Goal: Information Seeking & Learning: Learn about a topic

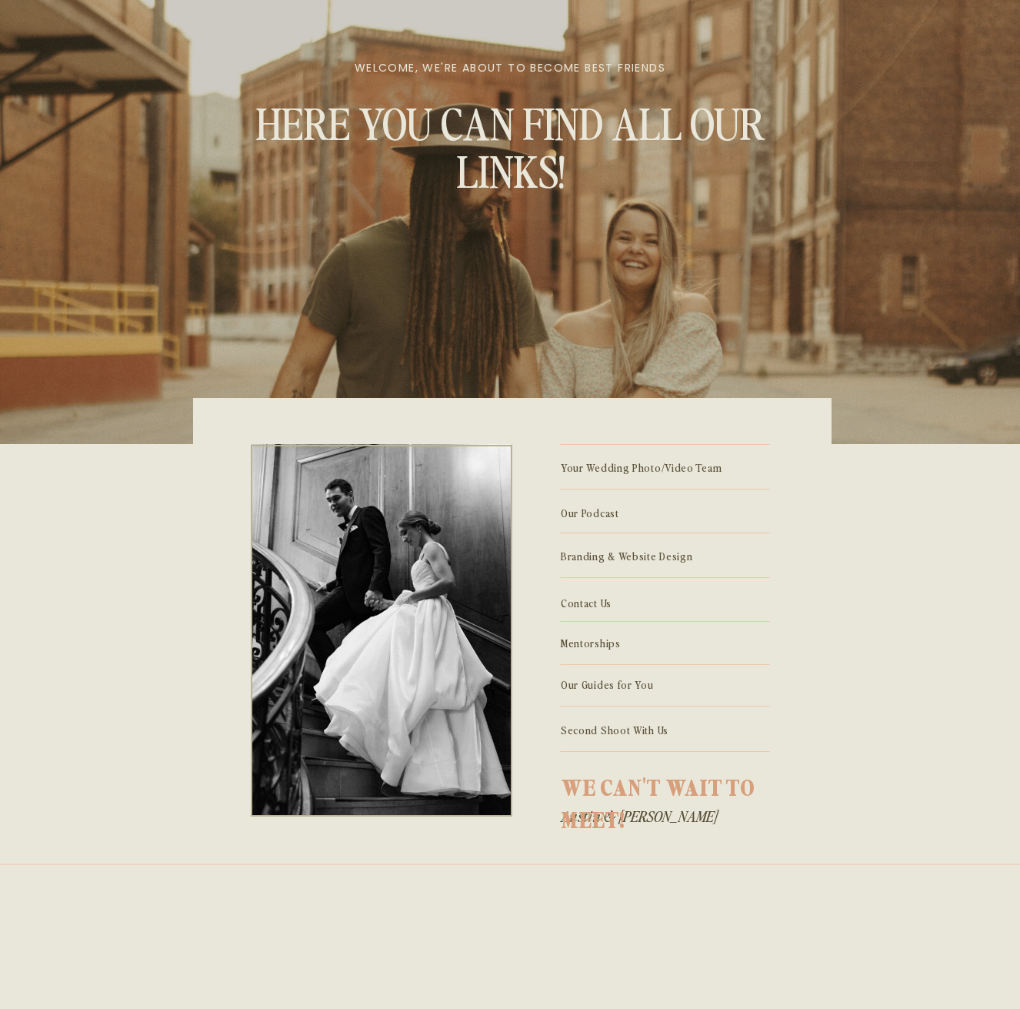
scroll to position [101, 0]
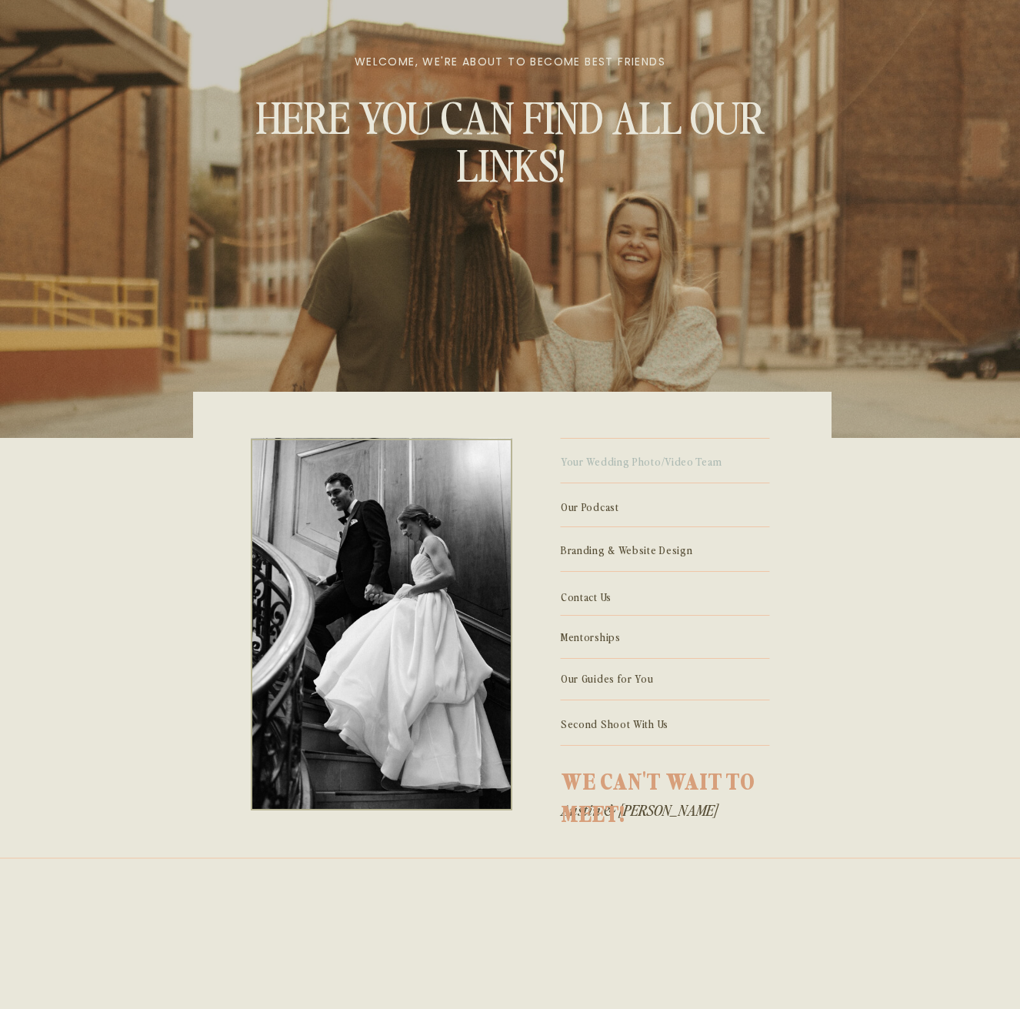
click at [645, 457] on p "Your Wedding Photo/Video Team" at bounding box center [665, 460] width 209 height 17
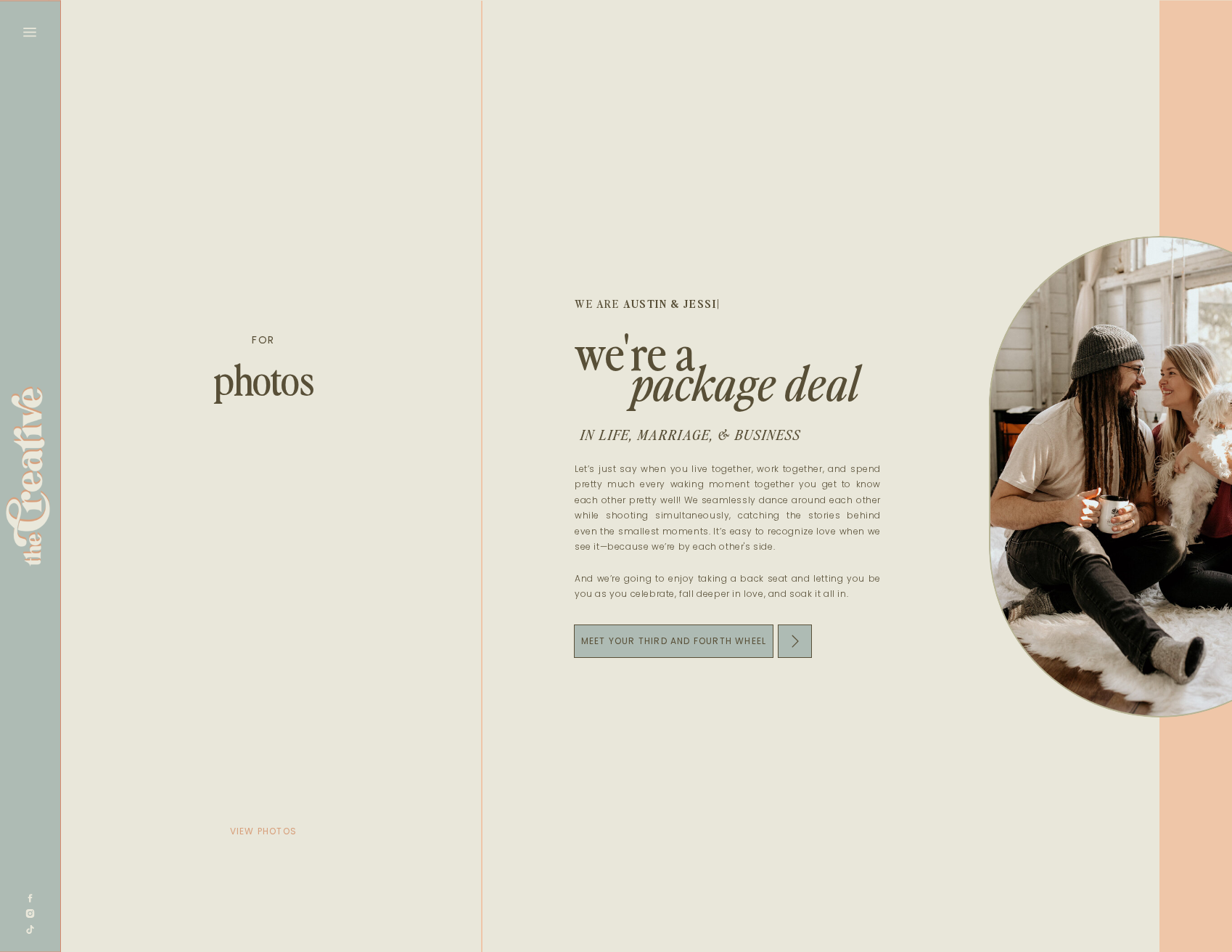
scroll to position [0, 2906]
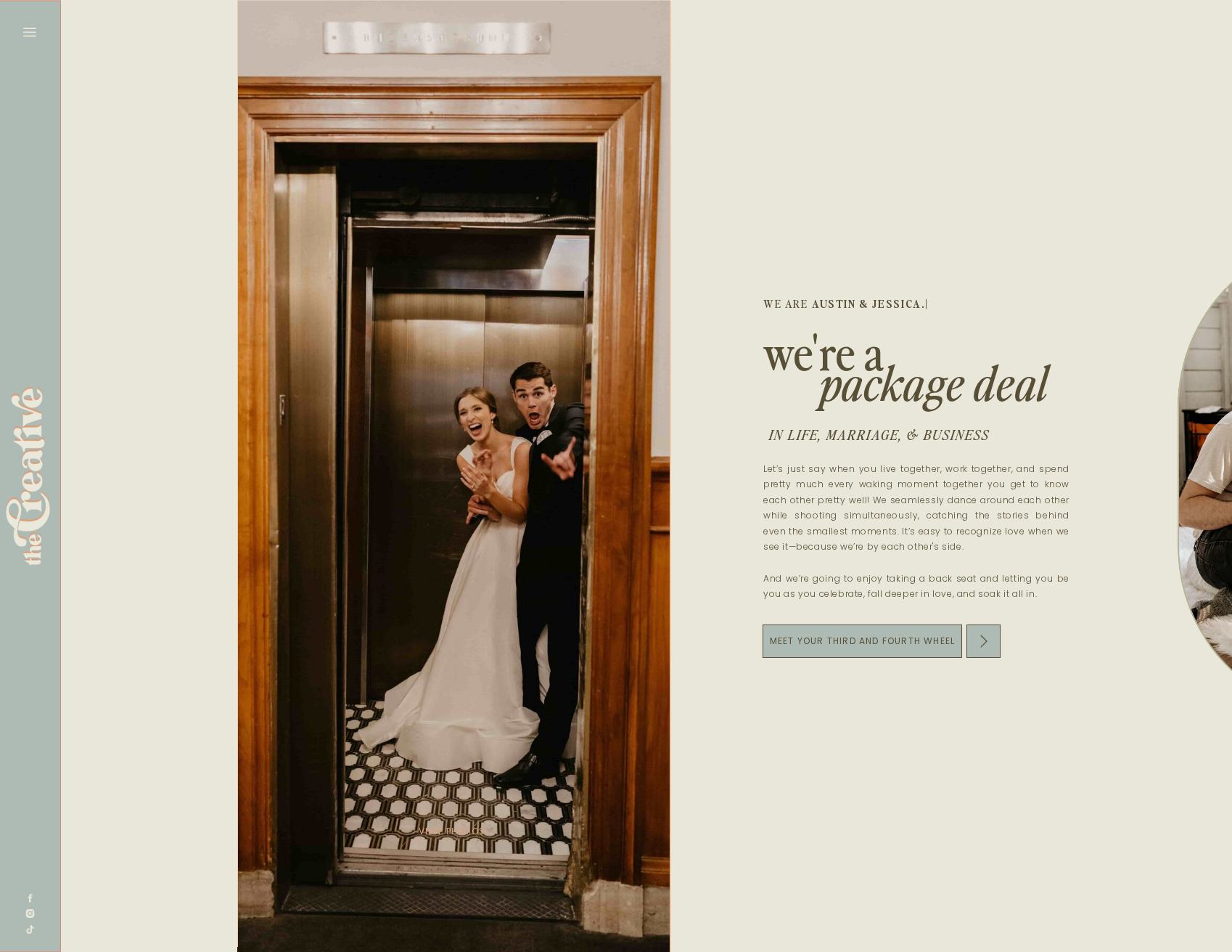
click at [439, 405] on div at bounding box center [454, 476] width 433 height 952
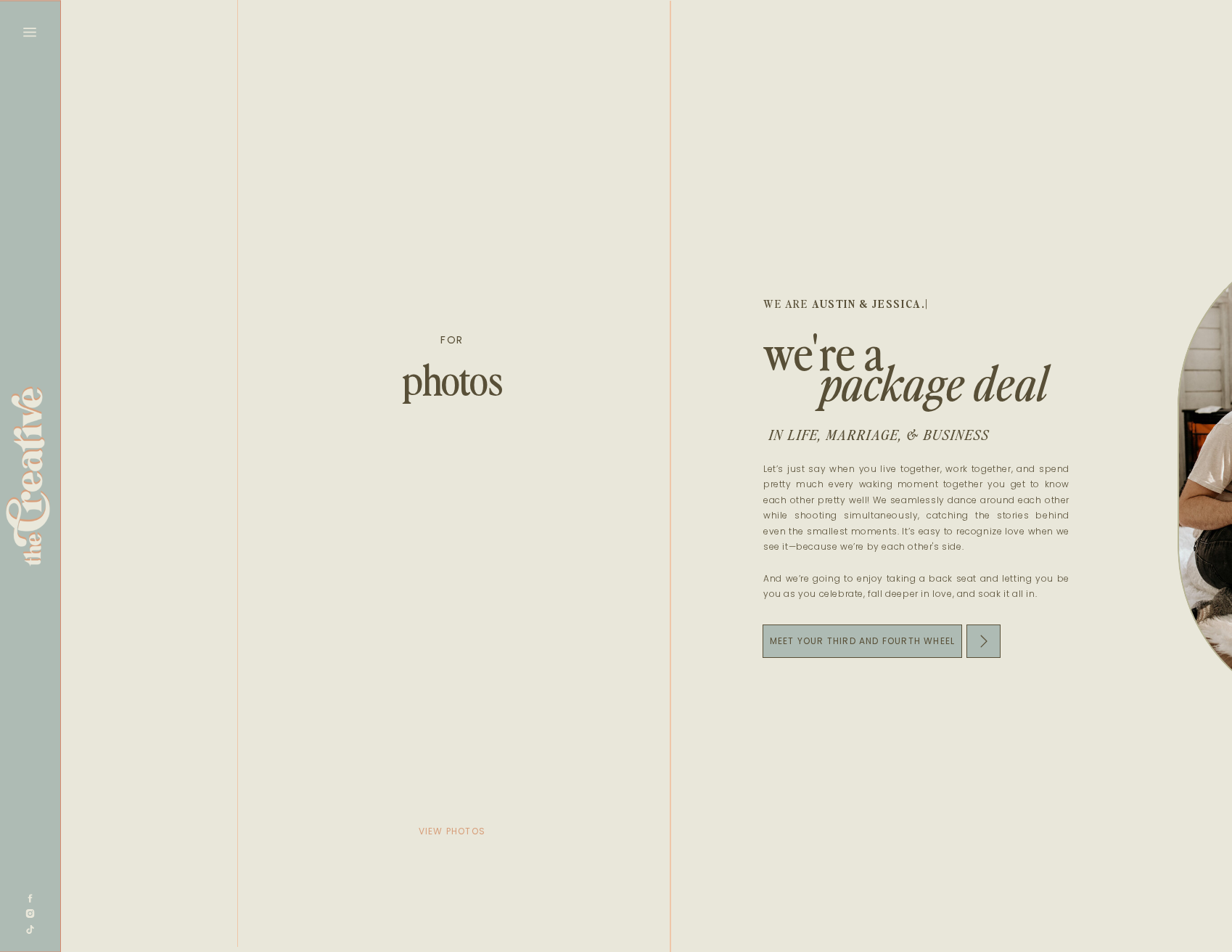
drag, startPoint x: 475, startPoint y: 829, endPoint x: 467, endPoint y: 819, distance: 12.8
click at [475, 829] on p "view photos" at bounding box center [452, 830] width 73 height 21
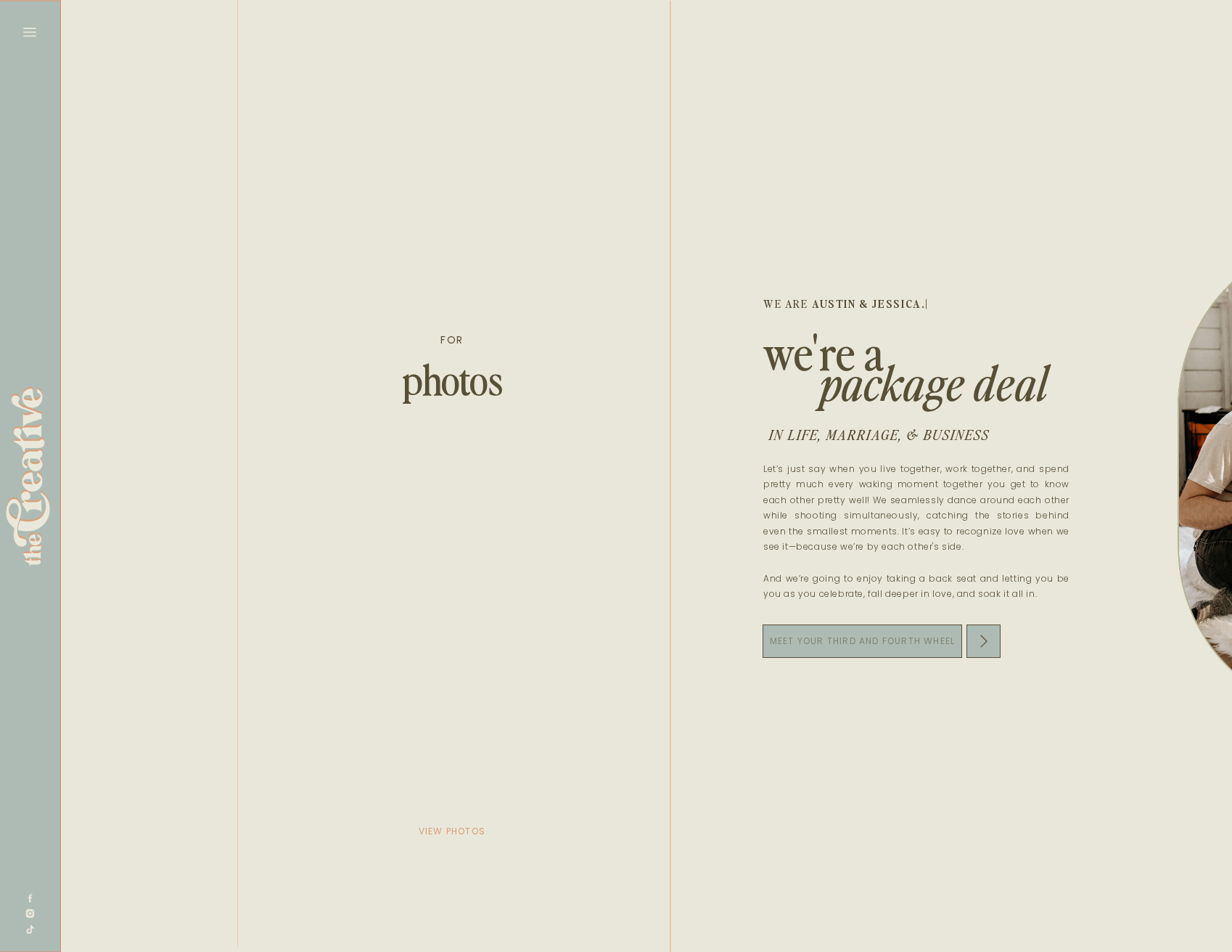
scroll to position [0, 2907]
click at [826, 637] on p "Meet your third and fourth wheel" at bounding box center [861, 642] width 200 height 21
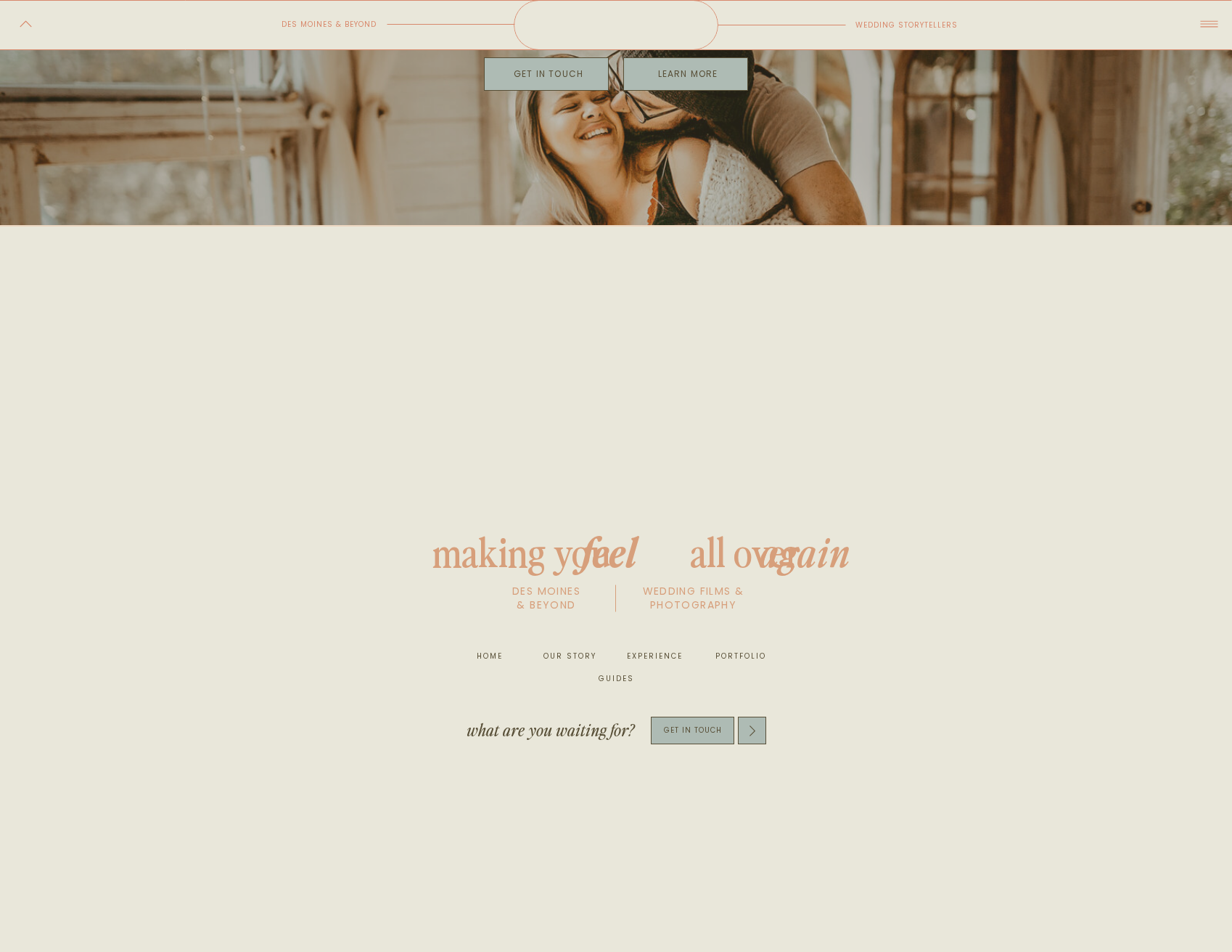
scroll to position [6008, 0]
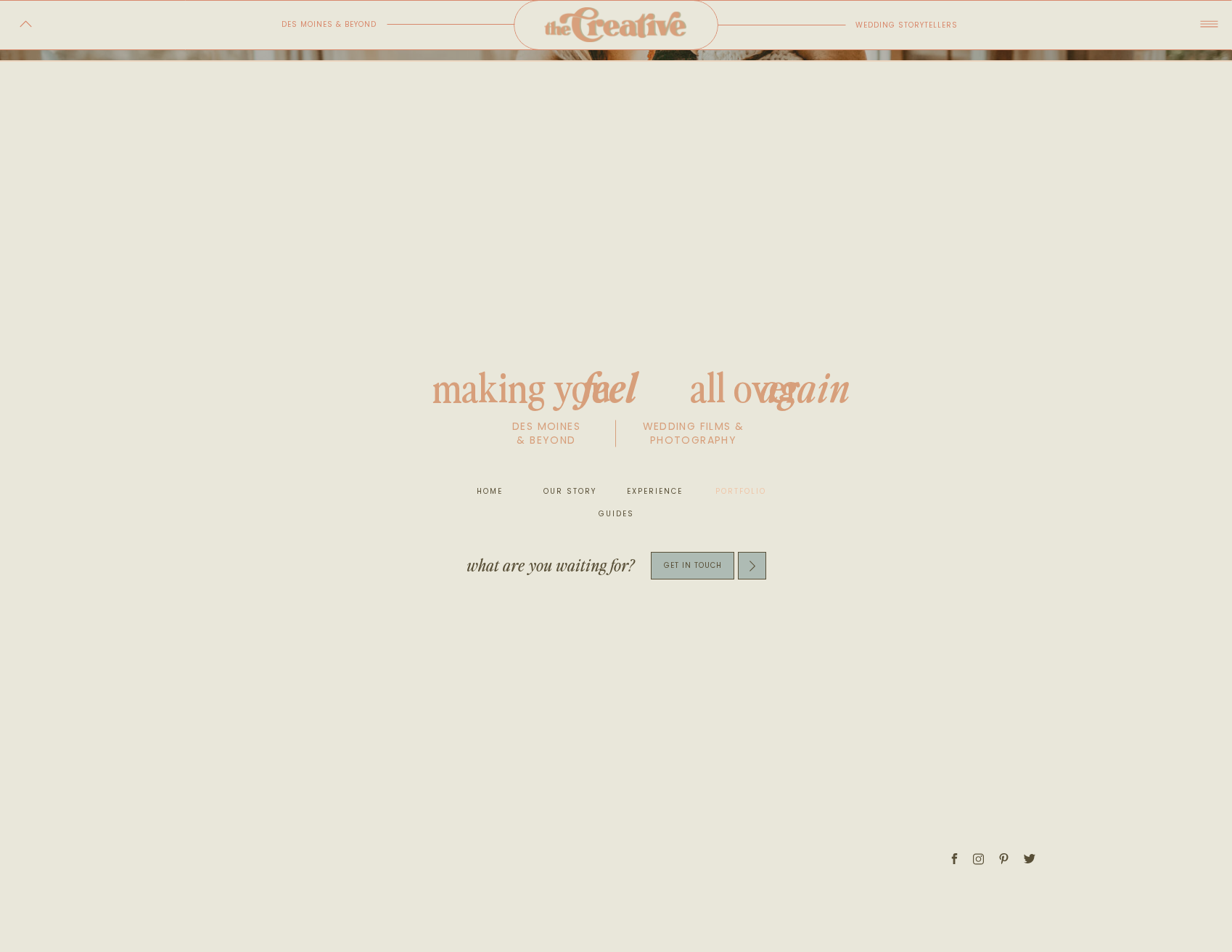
click at [723, 490] on nav "portfolio" at bounding box center [739, 491] width 55 height 14
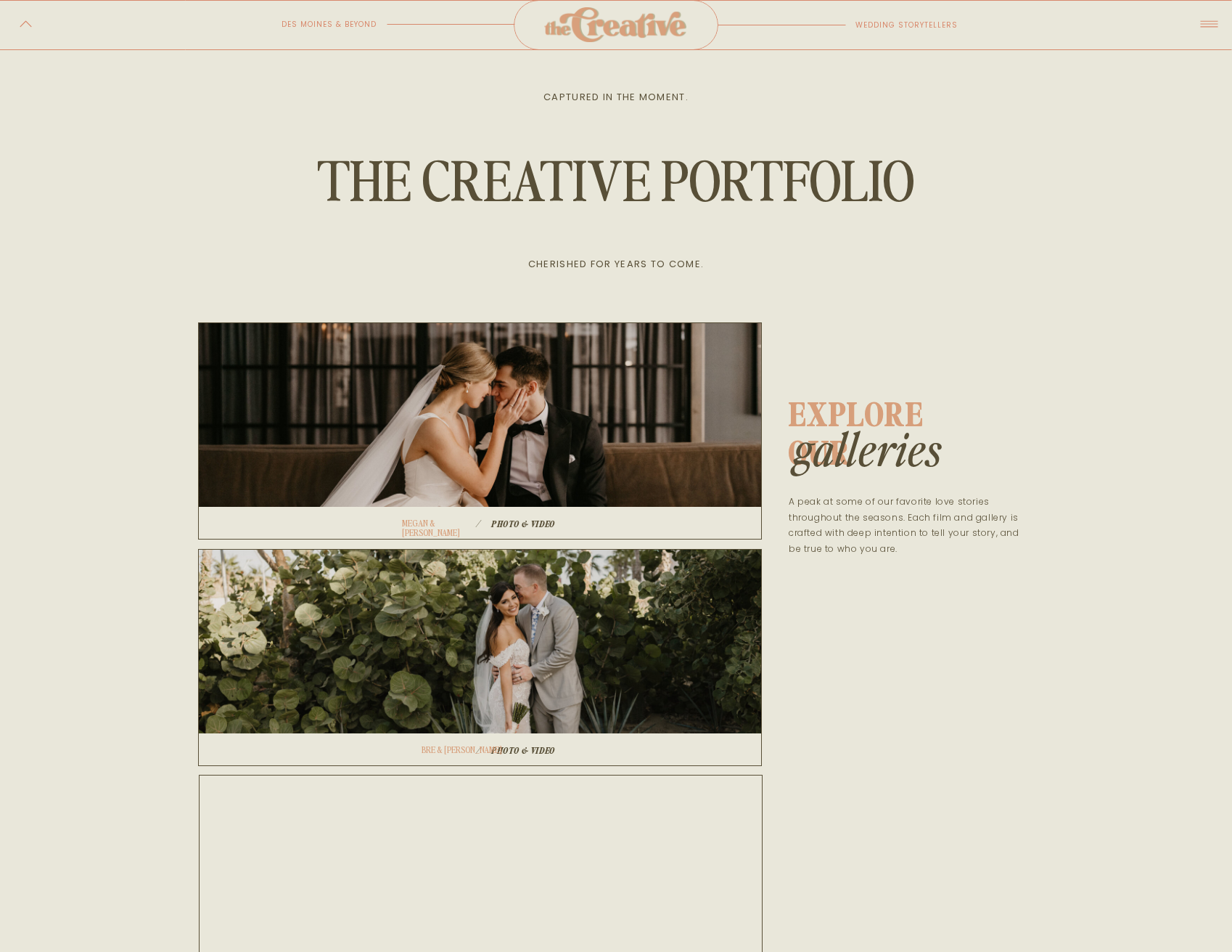
click at [554, 520] on h1 "Photo & video" at bounding box center [557, 522] width 130 height 8
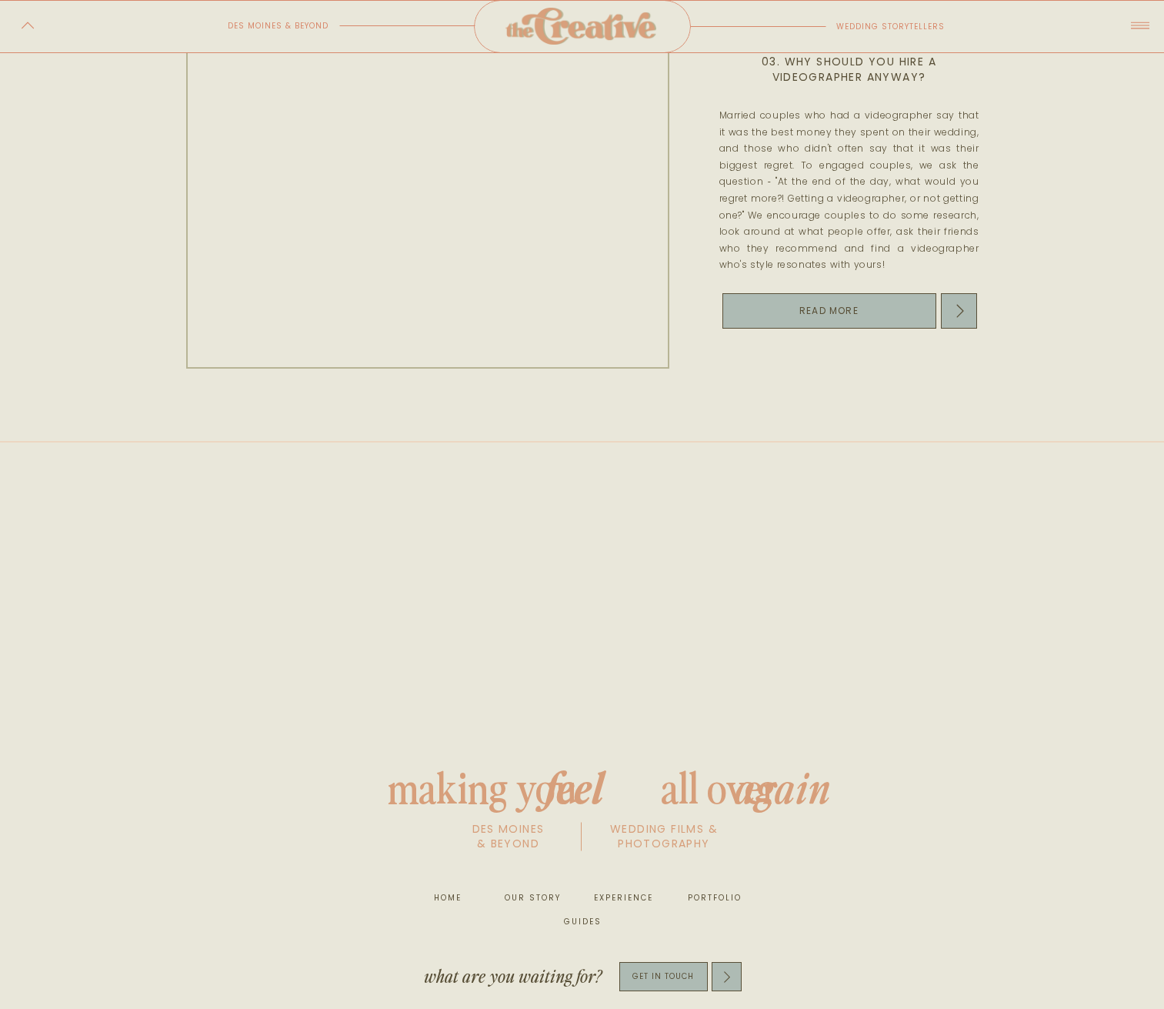
scroll to position [1434, 0]
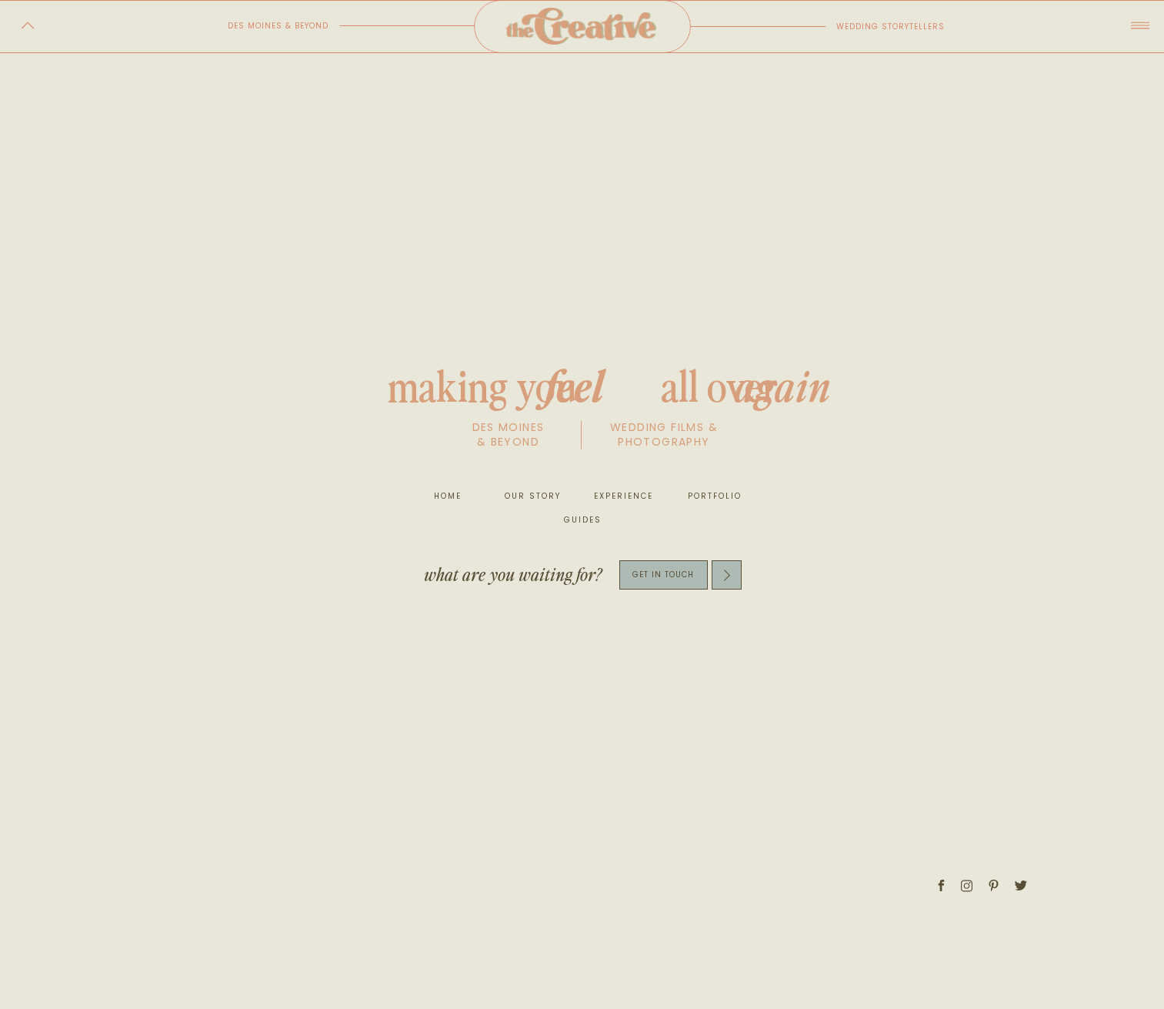
click at [640, 493] on nav "experience" at bounding box center [623, 496] width 58 height 15
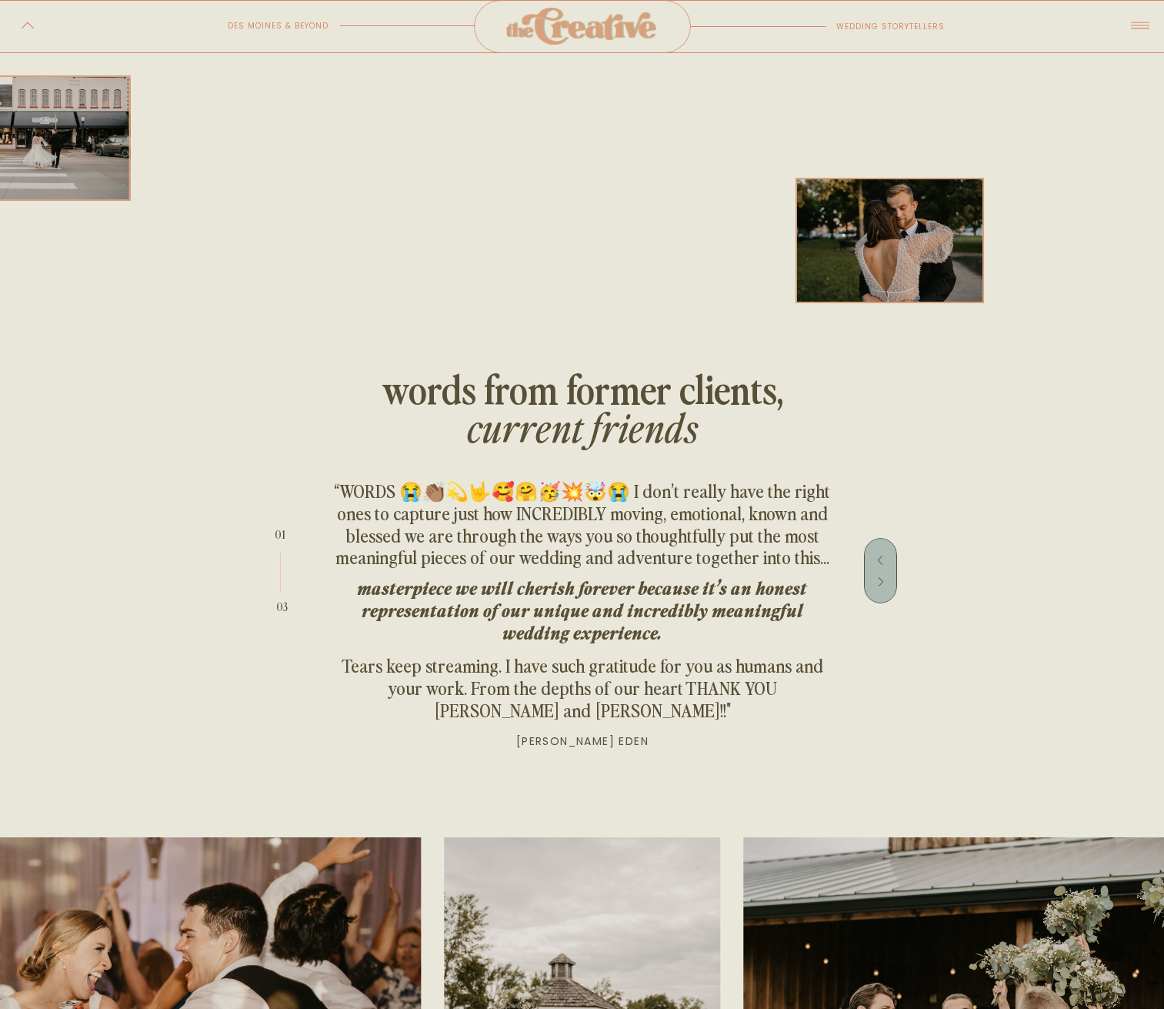
scroll to position [3862, 0]
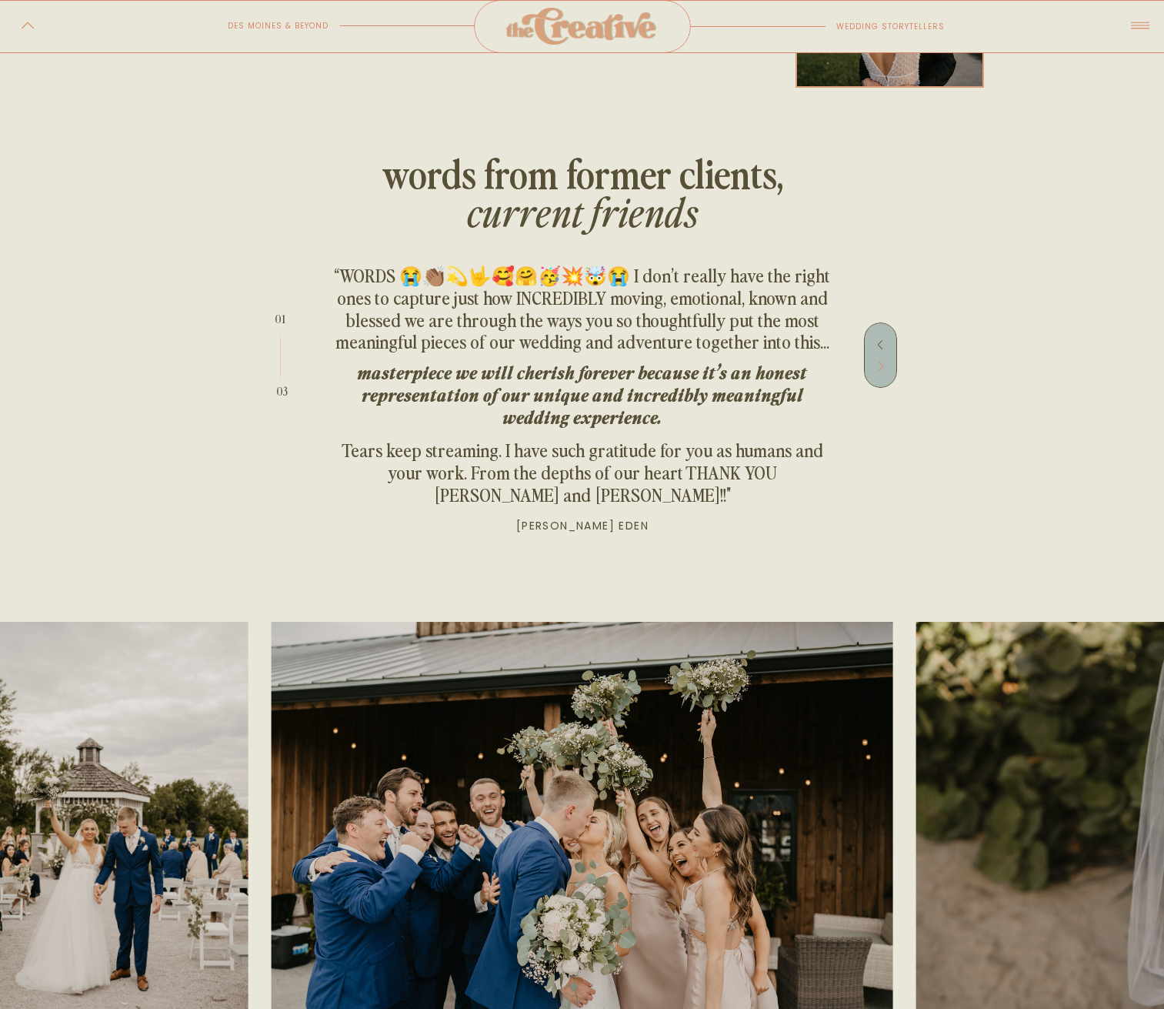
click at [880, 361] on icon at bounding box center [881, 366] width 11 height 11
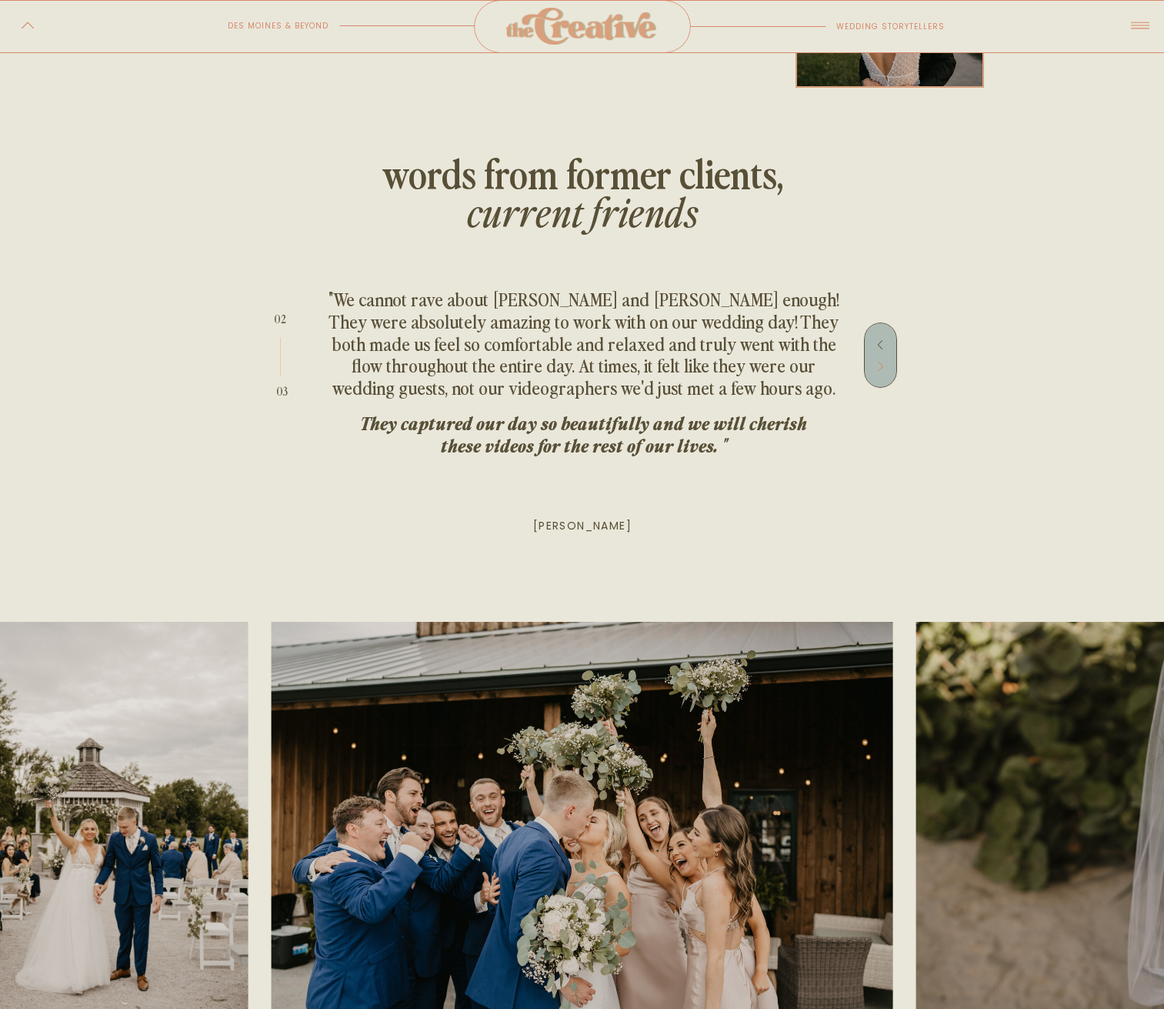
click at [879, 361] on icon at bounding box center [881, 366] width 11 height 11
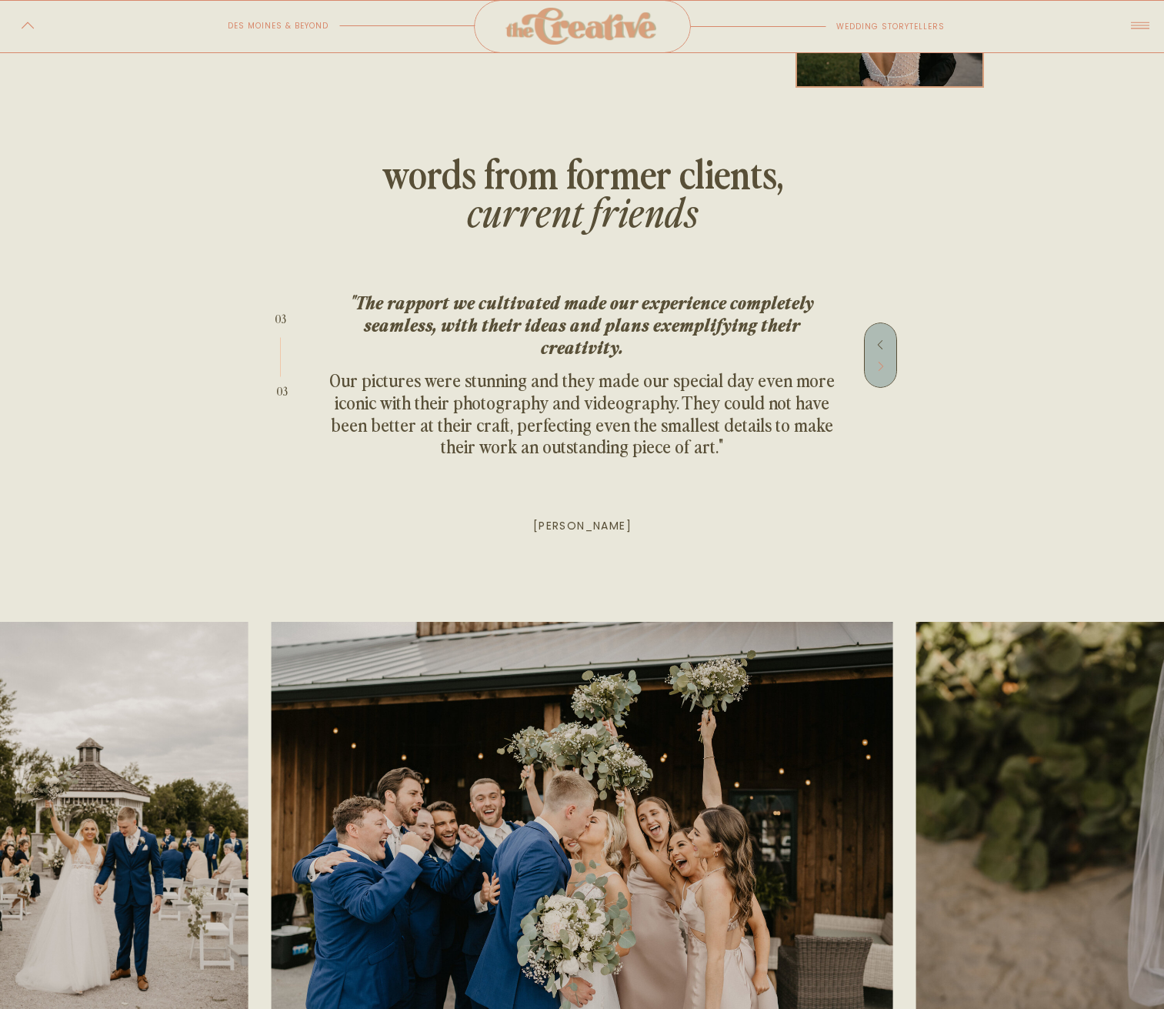
click at [879, 361] on icon at bounding box center [881, 366] width 11 height 11
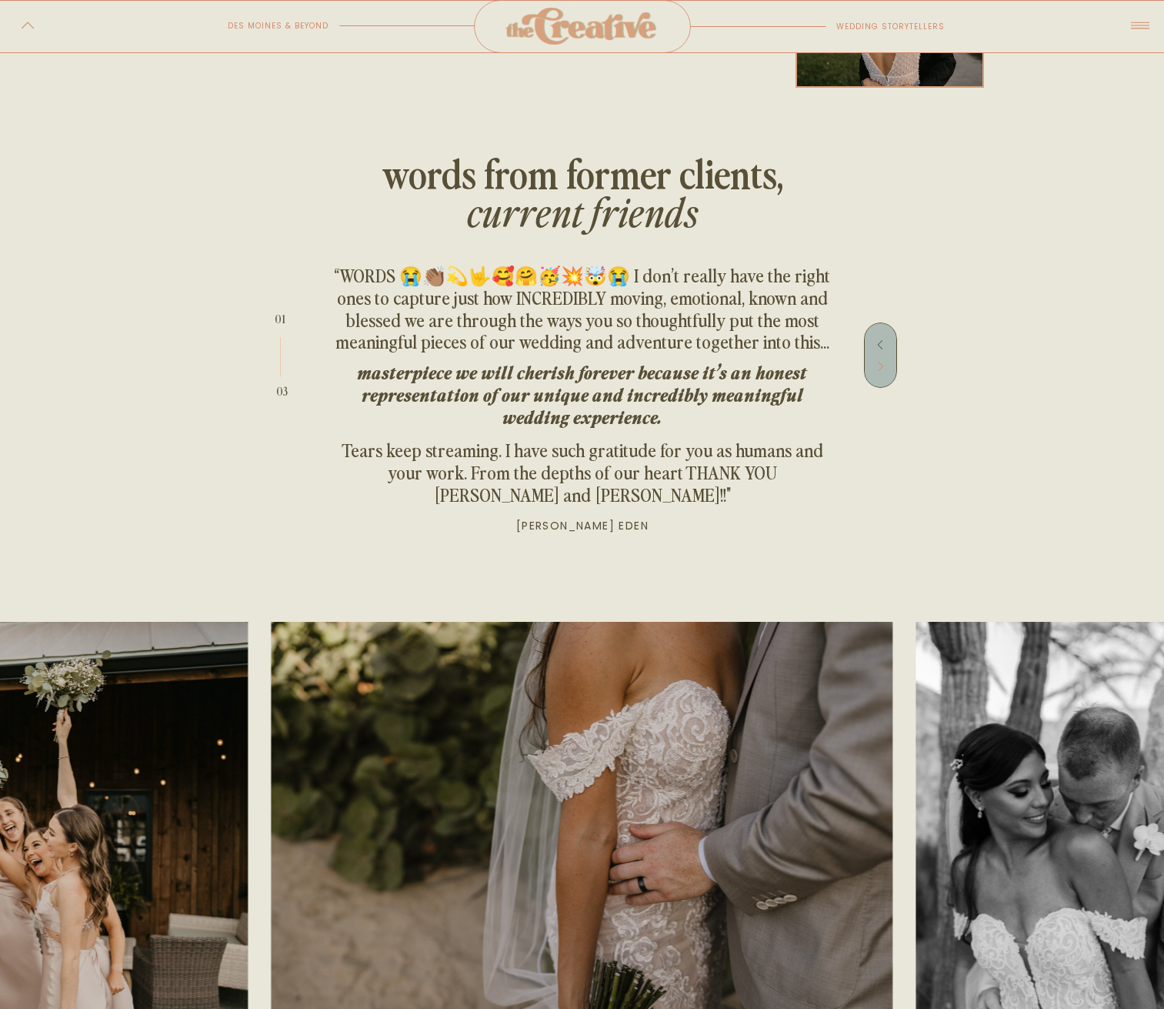
click at [879, 361] on icon at bounding box center [881, 366] width 11 height 11
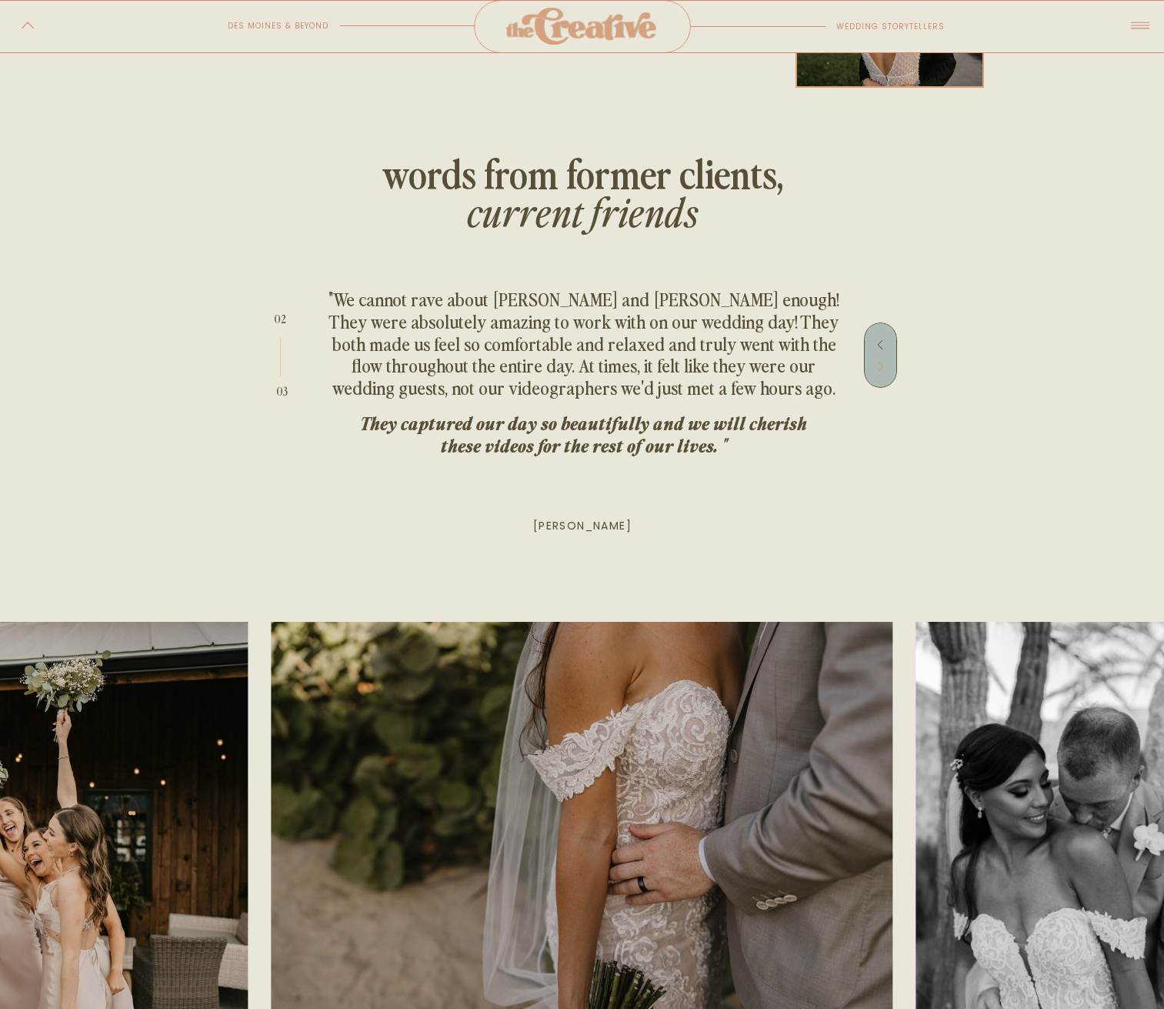
click at [879, 361] on icon at bounding box center [881, 366] width 11 height 11
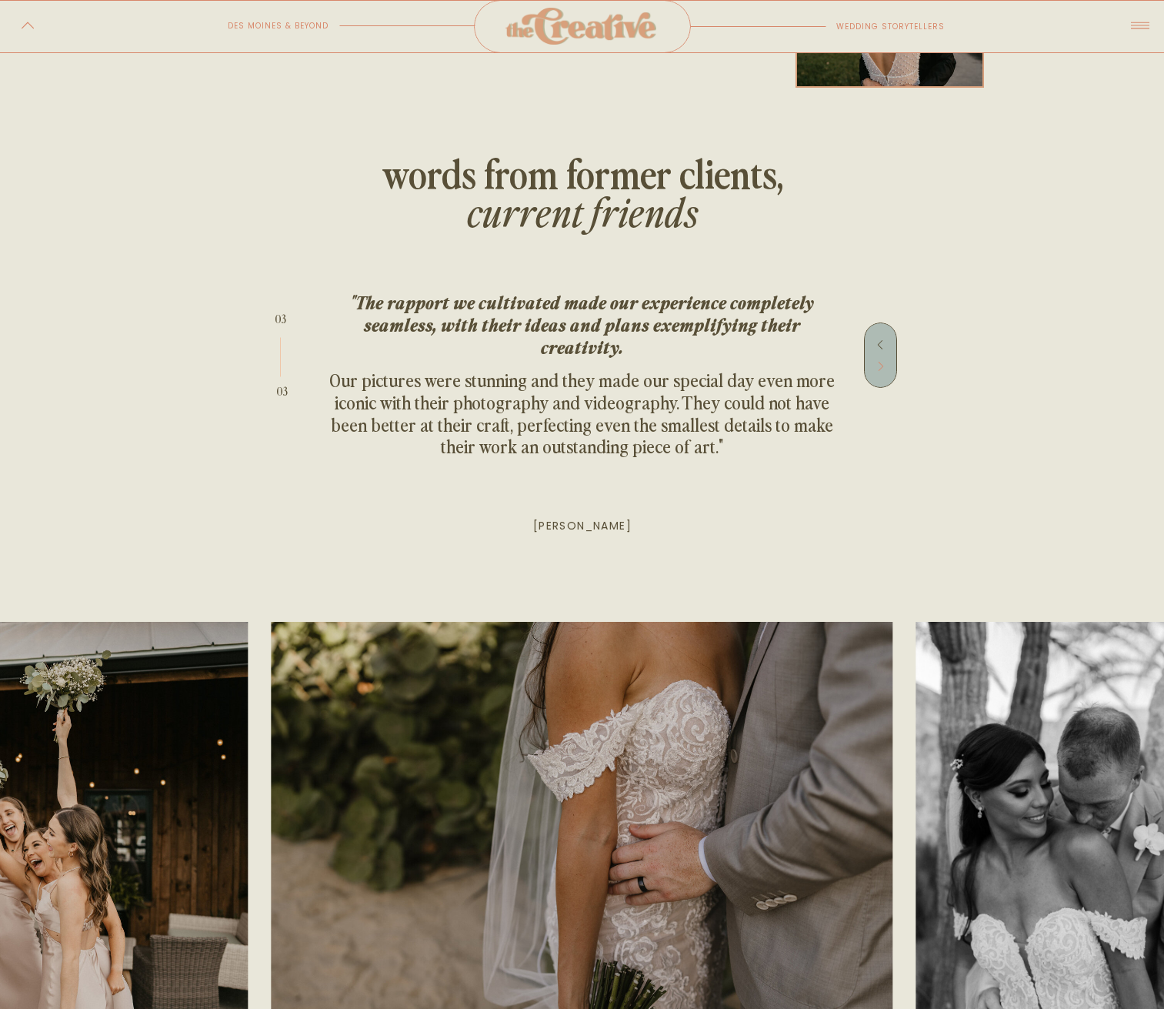
click at [879, 361] on icon at bounding box center [881, 366] width 11 height 11
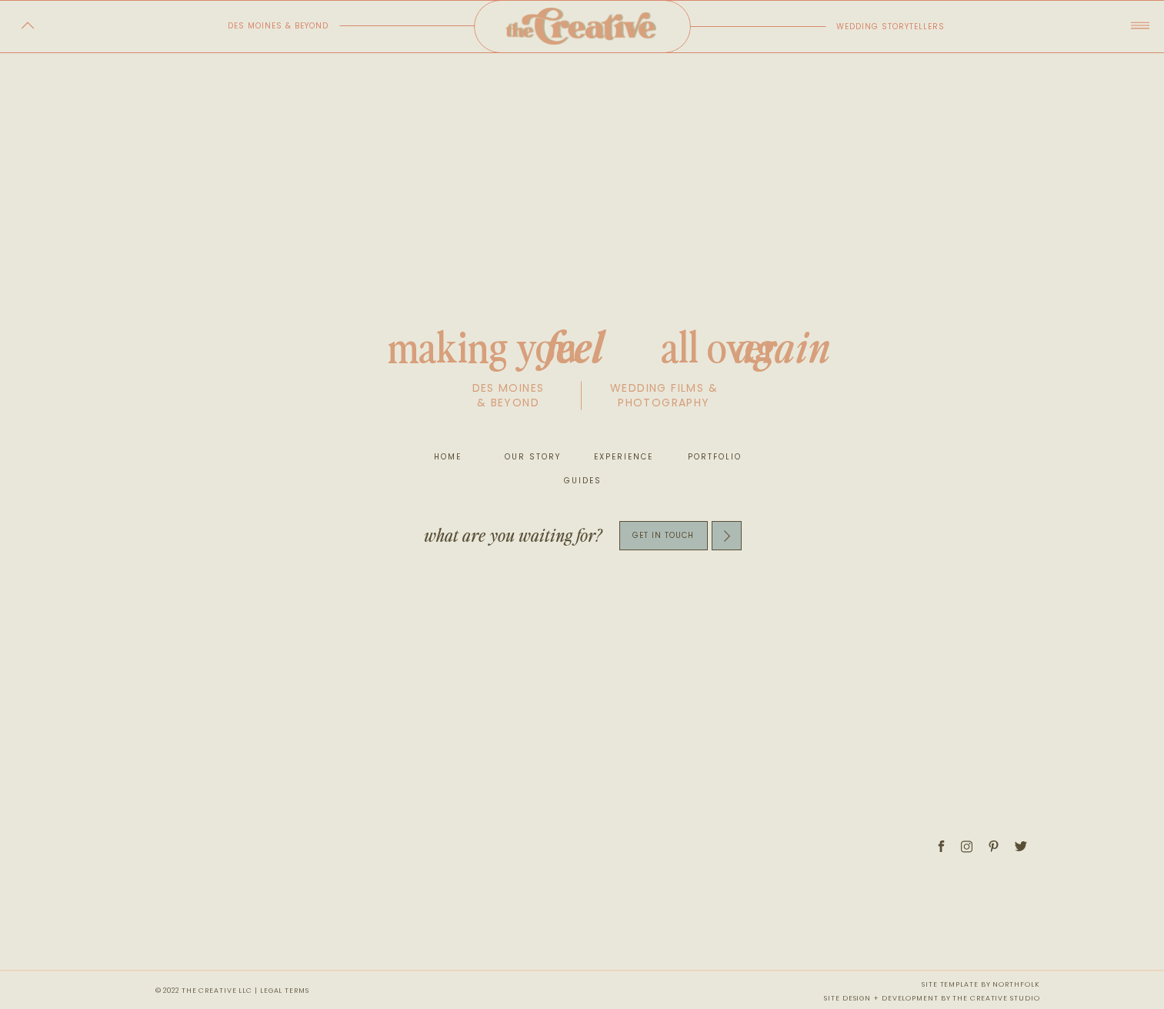
scroll to position [6869, 0]
click at [1016, 982] on link "site template by northfolk" at bounding box center [981, 983] width 118 height 9
